Goal: Information Seeking & Learning: Check status

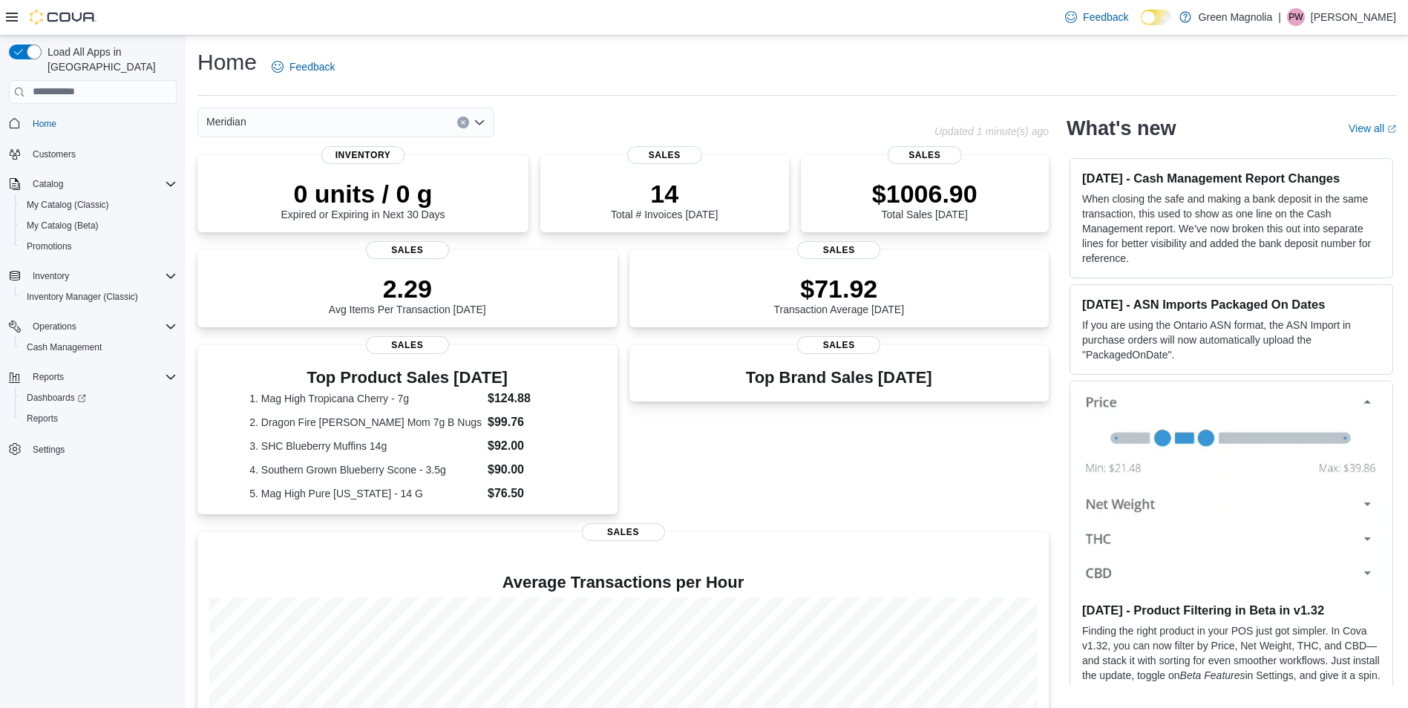
scroll to position [136, 0]
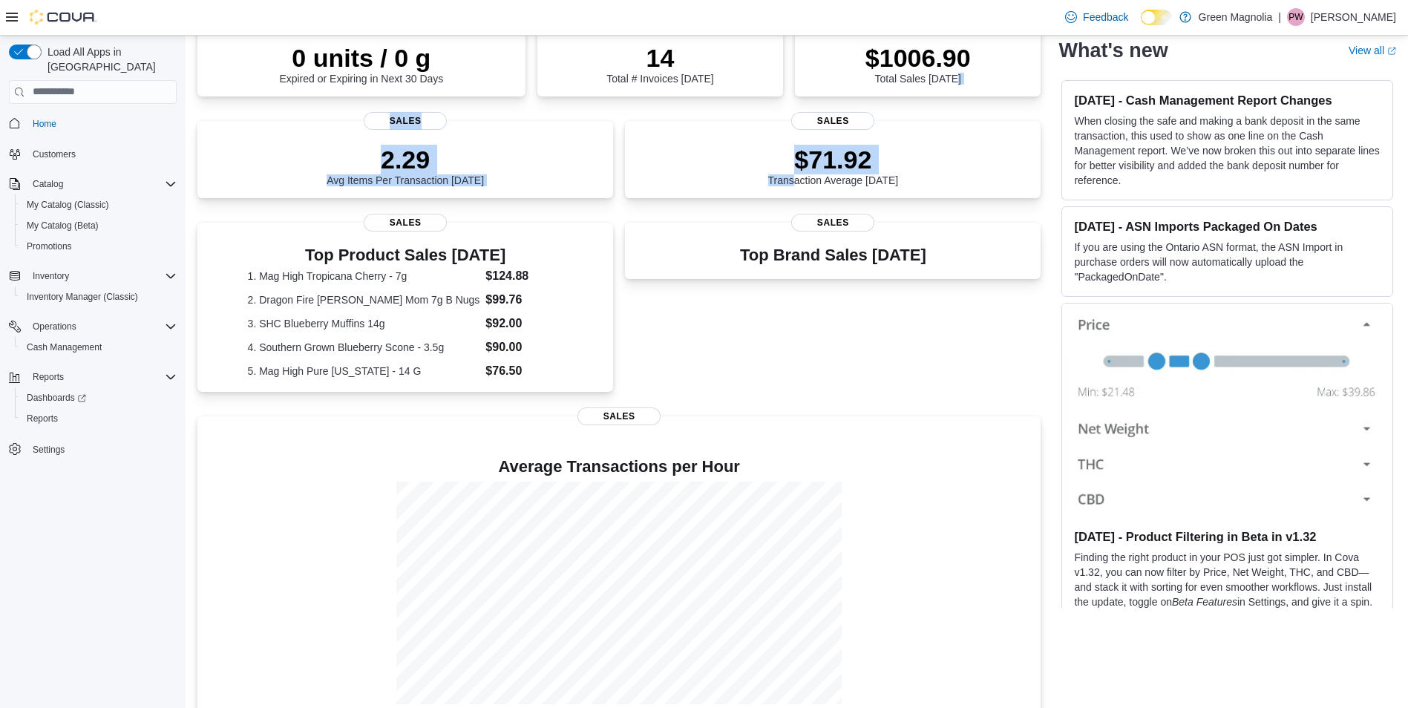
drag, startPoint x: 940, startPoint y: 110, endPoint x: 773, endPoint y: 199, distance: 189.3
click at [773, 199] on div "0 units / 0 g Expired or Expiring in Next 30 Days Inventory 14 Total # Invoices…" at bounding box center [618, 371] width 843 height 704
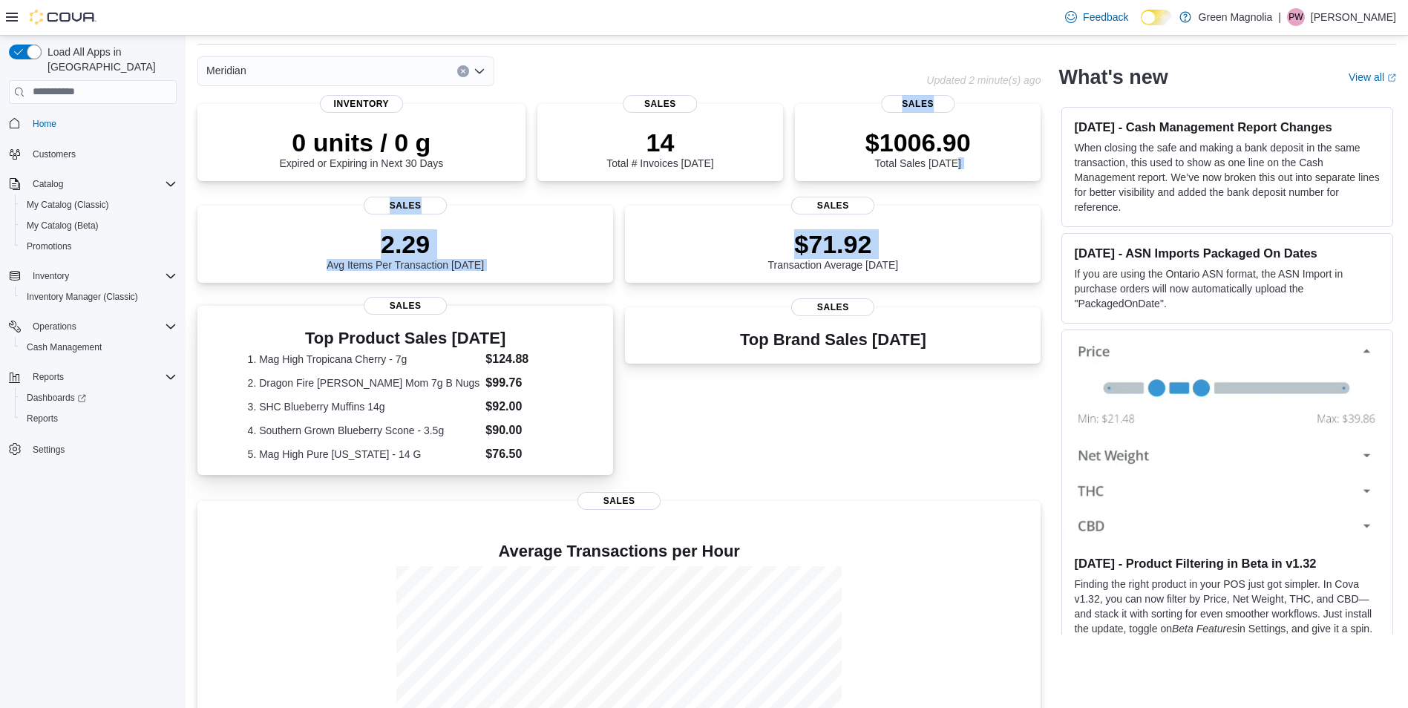
scroll to position [0, 0]
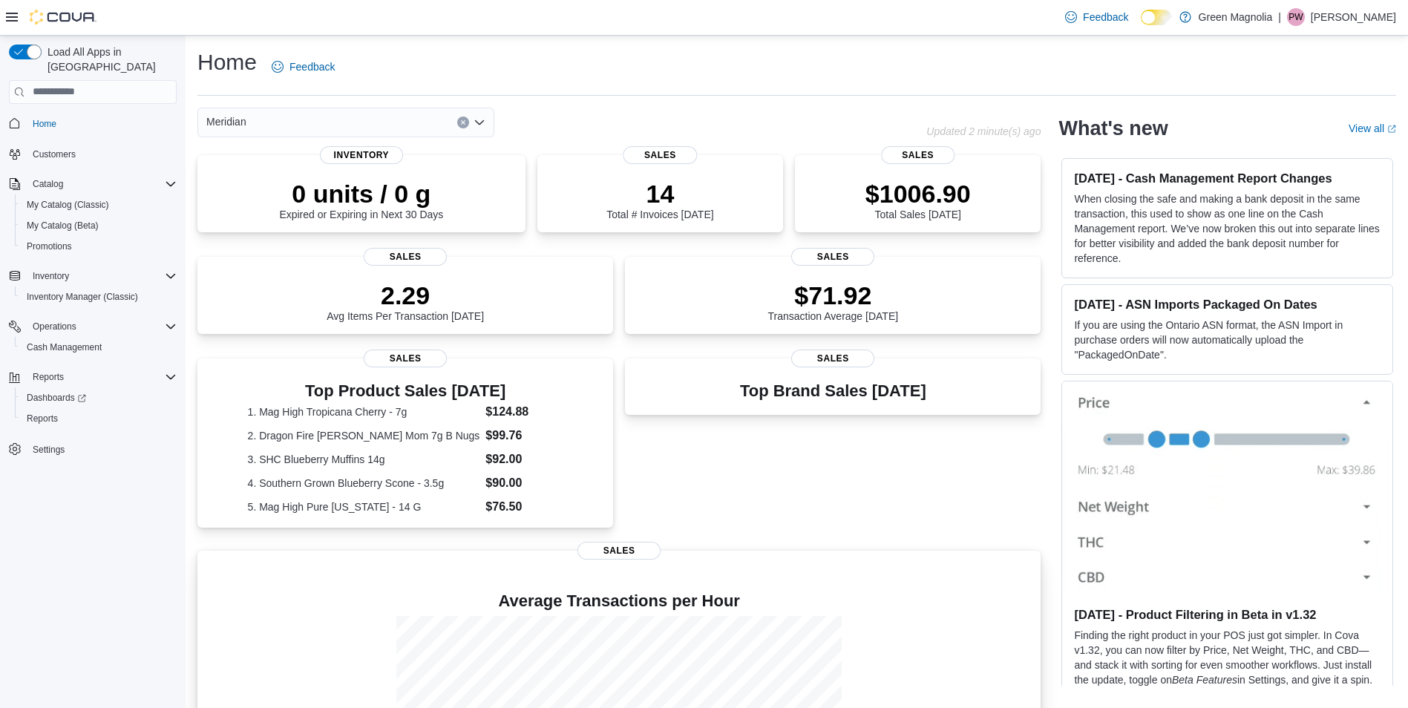
click at [861, 572] on p at bounding box center [618, 578] width 819 height 18
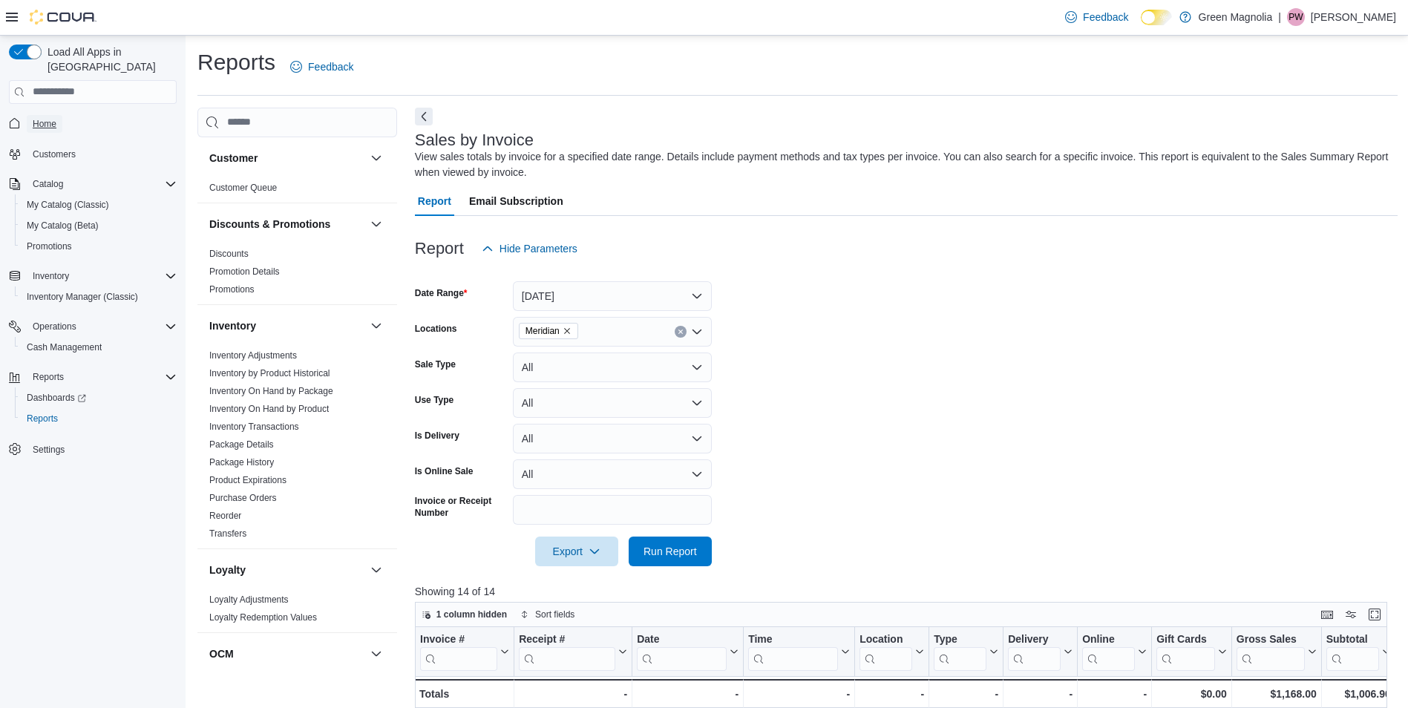
click at [43, 118] on span "Home" at bounding box center [45, 124] width 24 height 12
